Goal: Book appointment/travel/reservation

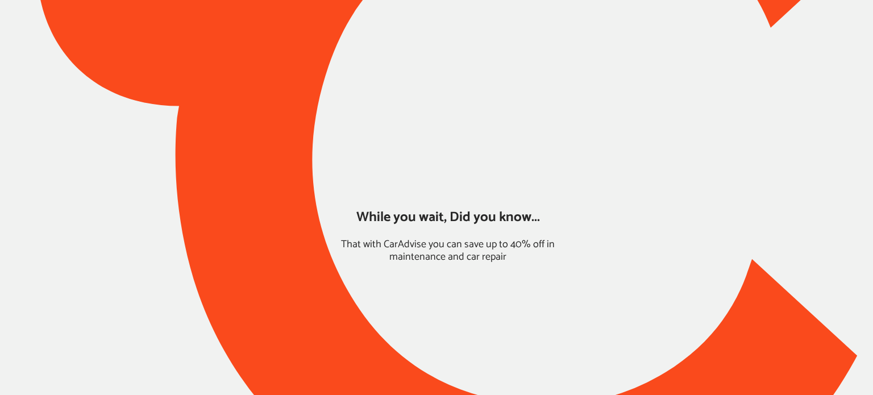
type input "*****"
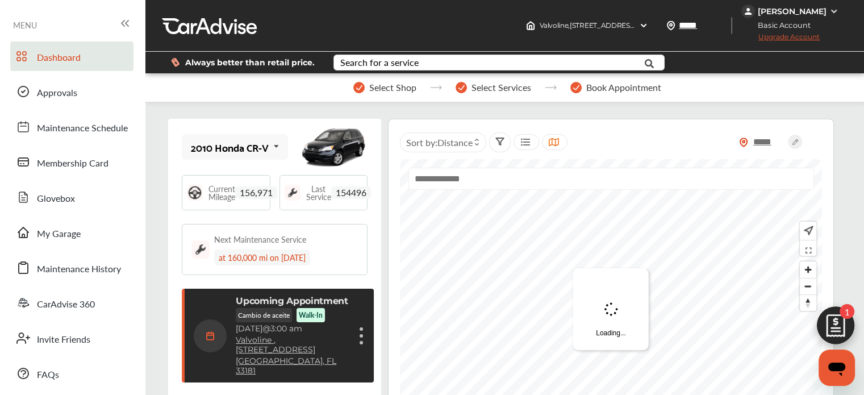
scroll to position [185, 0]
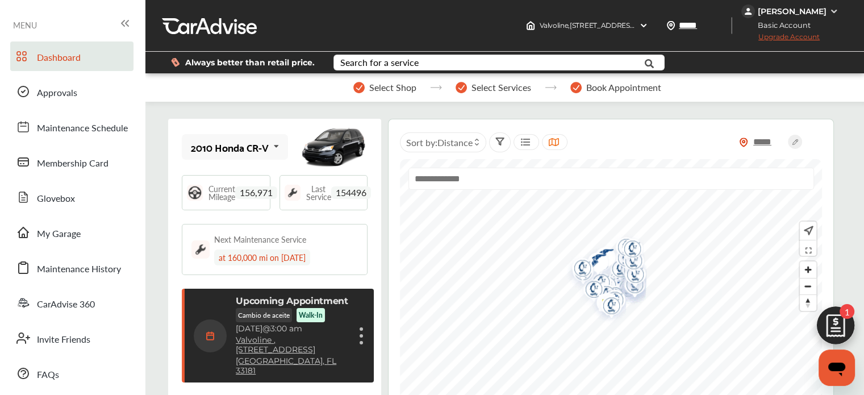
click at [838, 327] on img at bounding box center [836, 328] width 55 height 55
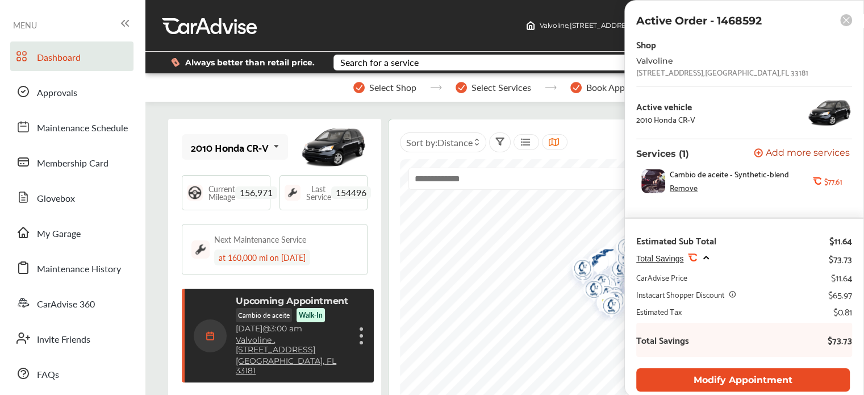
click at [711, 381] on button "Modify Appointment" at bounding box center [743, 379] width 214 height 23
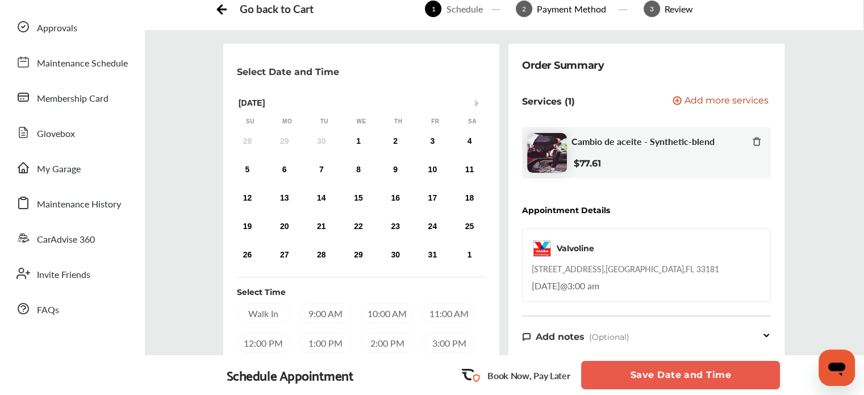
scroll to position [65, 0]
click at [361, 139] on div "1" at bounding box center [358, 141] width 18 height 18
click at [268, 315] on div "Walk In" at bounding box center [263, 312] width 53 height 20
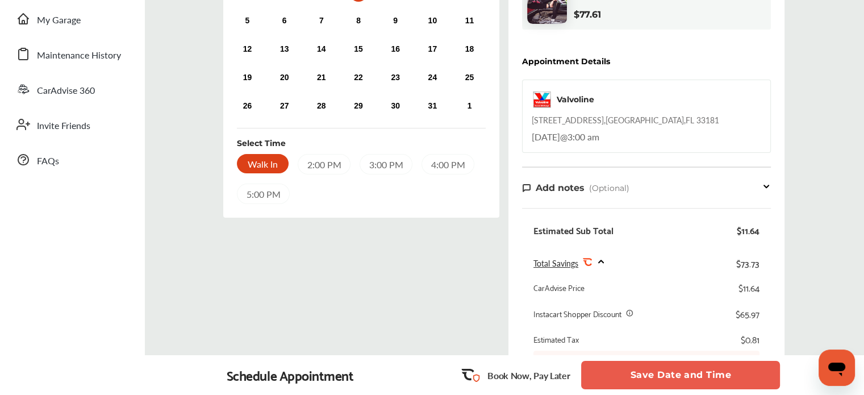
scroll to position [230, 0]
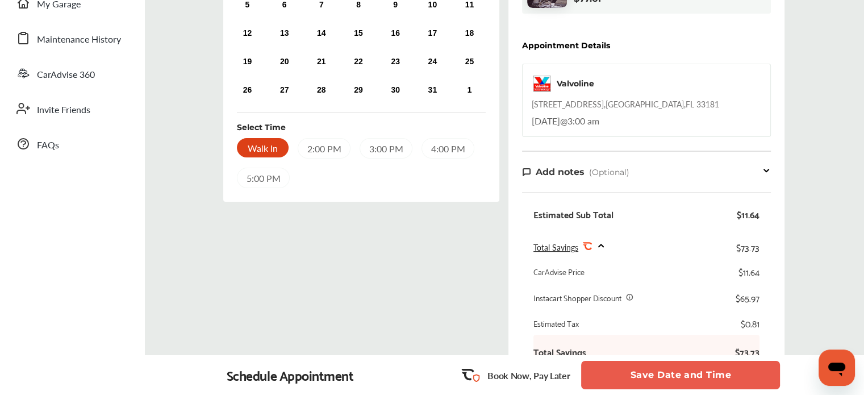
click at [634, 378] on button "Save Date and Time" at bounding box center [680, 375] width 199 height 28
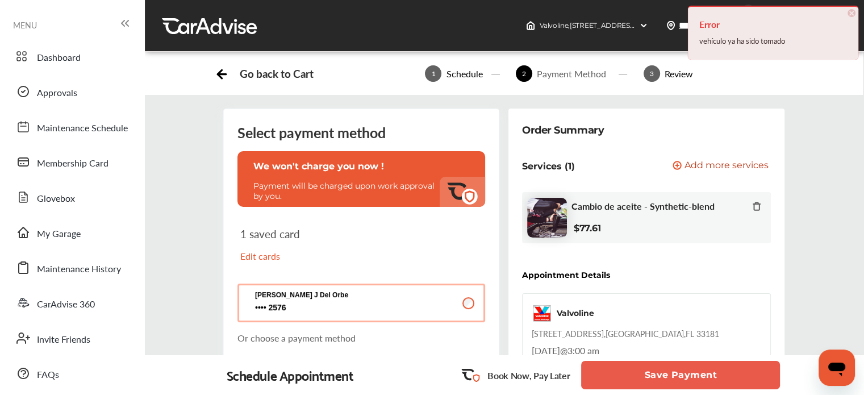
click at [634, 378] on button "Save Payment" at bounding box center [680, 375] width 199 height 28
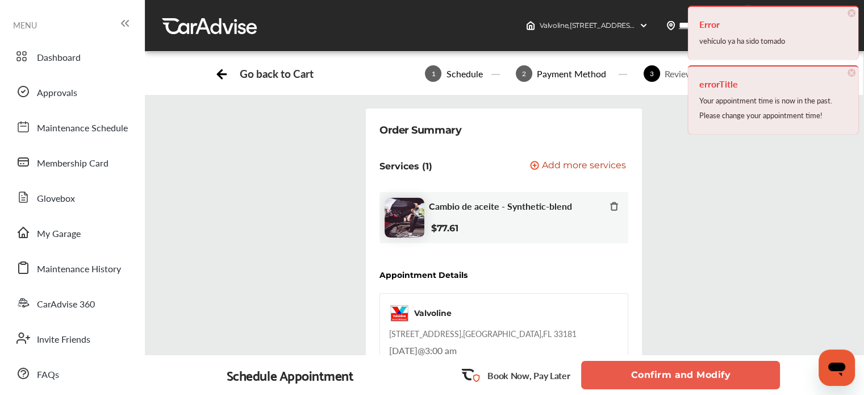
click at [852, 72] on span "×" at bounding box center [852, 73] width 8 height 8
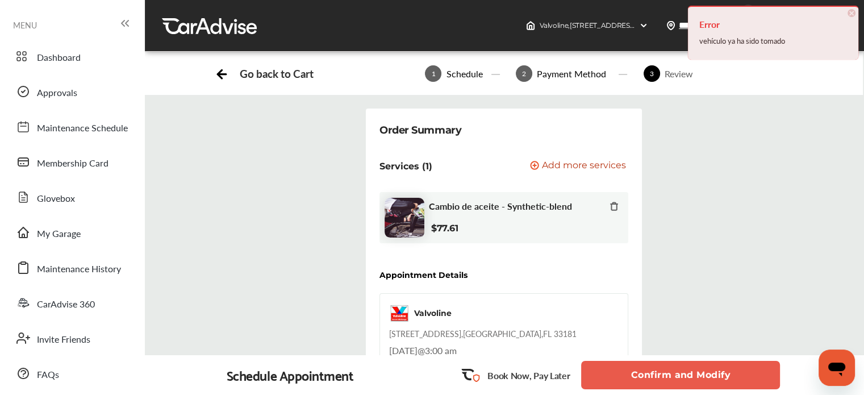
click at [856, 14] on div "Error vehículo ya ha sido tomado × Dismiss" at bounding box center [773, 33] width 170 height 54
